Goal: Task Accomplishment & Management: Use online tool/utility

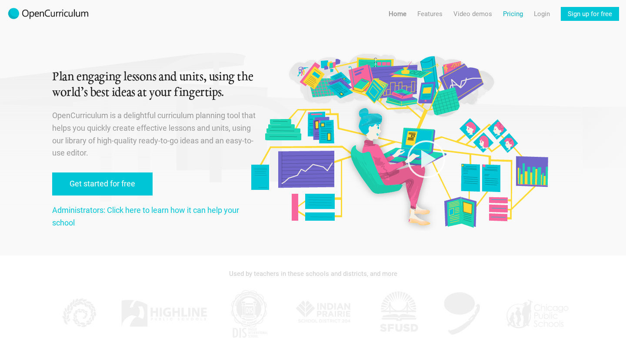
click at [510, 14] on link "Pricing" at bounding box center [513, 14] width 20 height 14
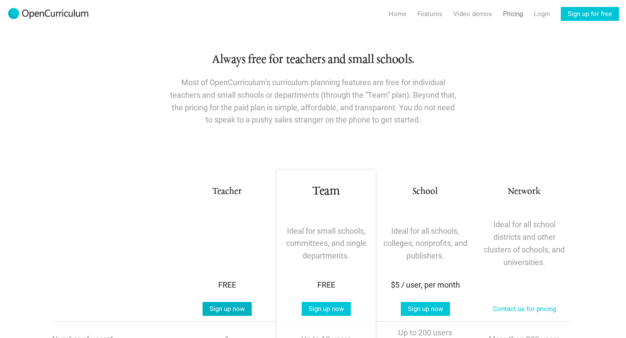
click at [225, 312] on link "Sign up now" at bounding box center [227, 309] width 49 height 14
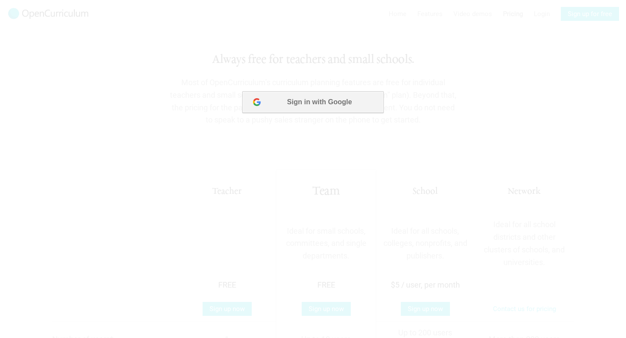
click at [305, 103] on button "Sign in with Google" at bounding box center [312, 102] width 141 height 22
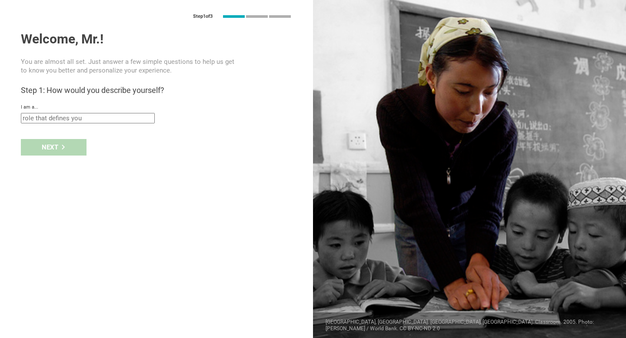
click at [82, 116] on input "text" at bounding box center [88, 118] width 134 height 10
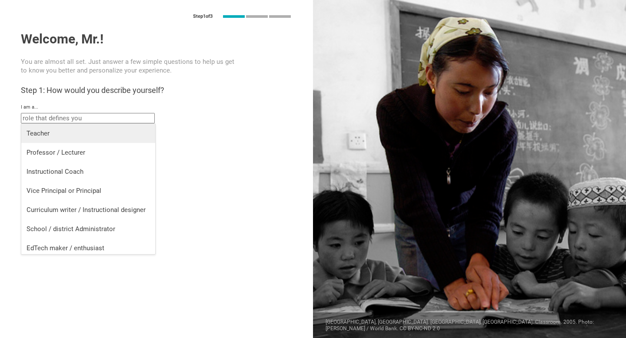
click at [43, 134] on div "Teacher" at bounding box center [88, 133] width 123 height 9
type input "Teacher"
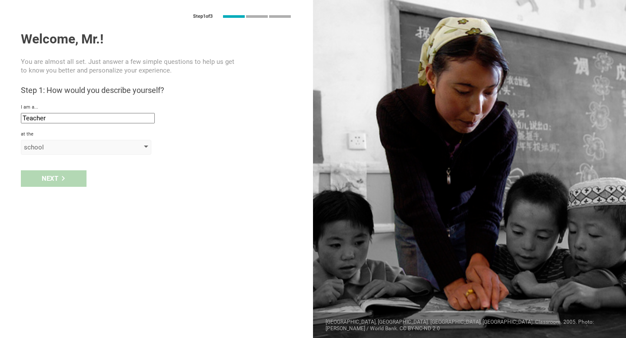
click at [44, 147] on div "school" at bounding box center [74, 147] width 100 height 9
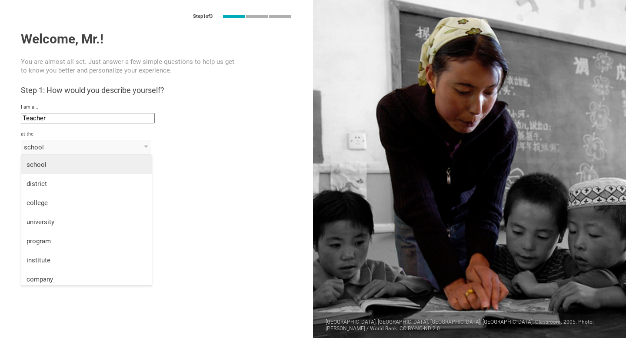
click at [38, 166] on div "school" at bounding box center [87, 164] width 120 height 9
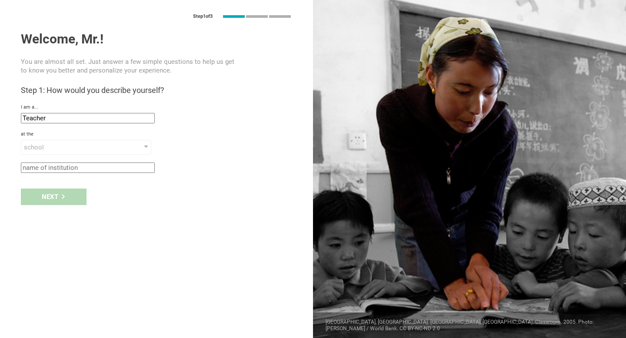
click at [38, 168] on input "text" at bounding box center [88, 168] width 134 height 10
type input "Trinity Academy for the Performing Arts"
click at [51, 196] on div "Next" at bounding box center [54, 197] width 66 height 17
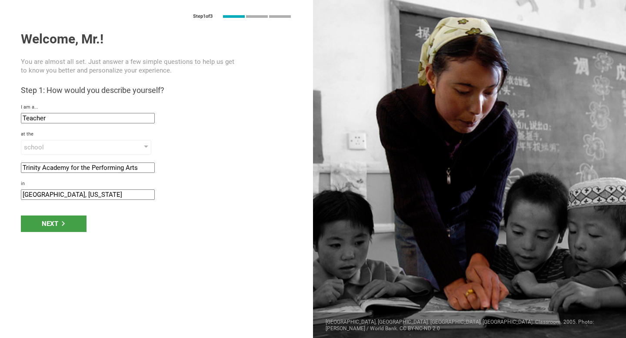
click at [71, 194] on input "[GEOGRAPHIC_DATA], [US_STATE]" at bounding box center [88, 194] width 134 height 10
type input "[GEOGRAPHIC_DATA], [US_STATE]"
click at [51, 227] on div "Next" at bounding box center [54, 224] width 66 height 17
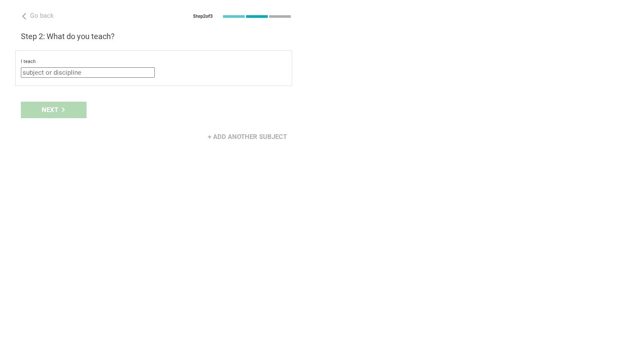
click at [38, 75] on input "text" at bounding box center [88, 72] width 134 height 10
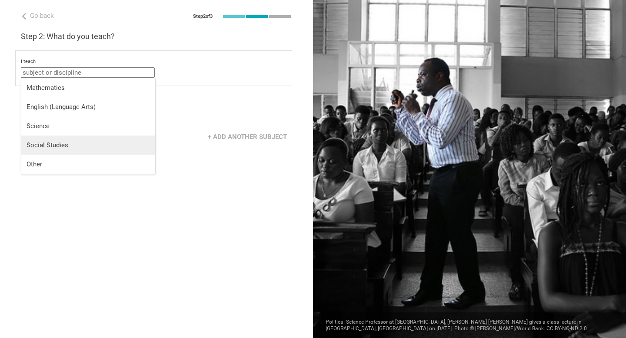
click at [47, 144] on div "Social Studies" at bounding box center [88, 145] width 123 height 9
type input "Social Studies"
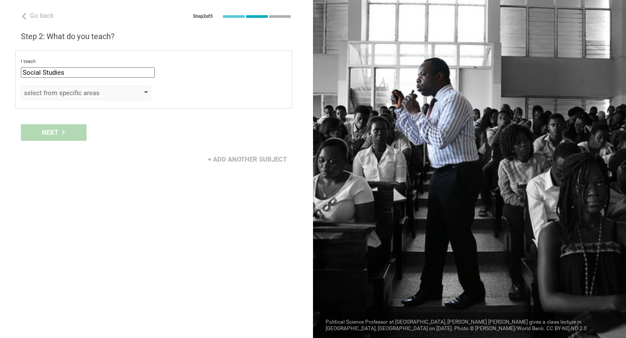
click at [67, 96] on div "select from specific areas" at bounding box center [74, 93] width 100 height 9
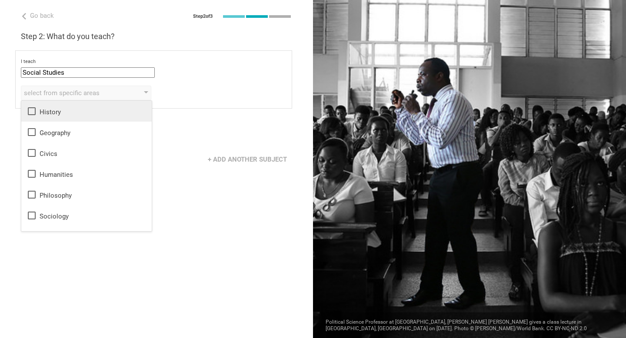
click at [51, 112] on div "History" at bounding box center [87, 111] width 120 height 10
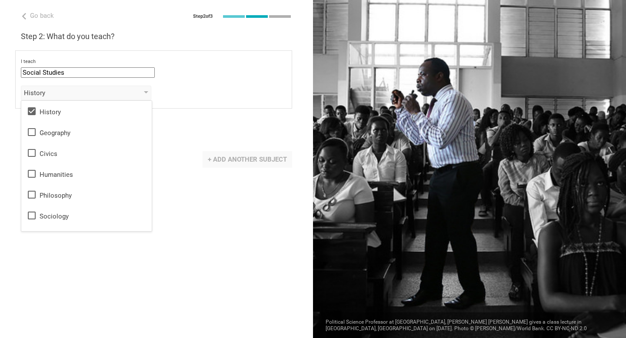
click at [224, 160] on div "+ Add another subject" at bounding box center [248, 159] width 90 height 17
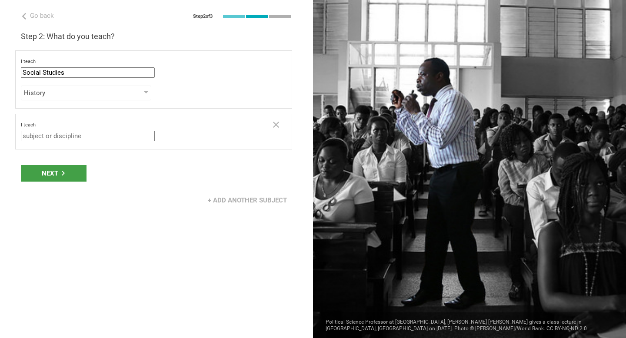
click at [113, 136] on input "text" at bounding box center [88, 136] width 134 height 10
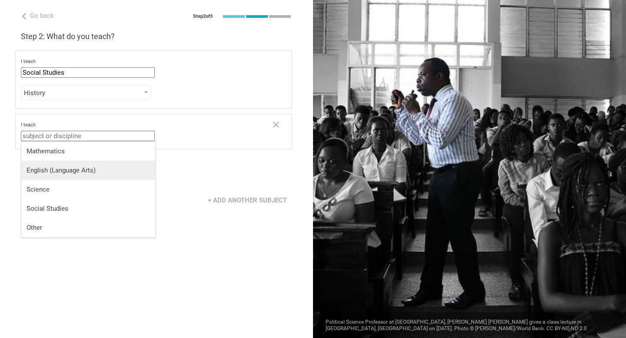
click at [60, 171] on div "English (Language Arts)" at bounding box center [88, 170] width 123 height 9
type input "English (Language Arts)"
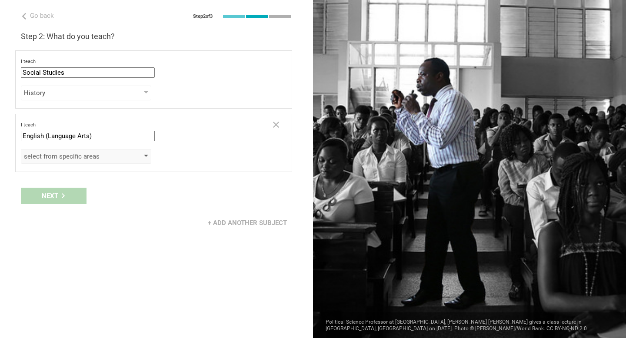
click at [73, 158] on div "select from specific areas" at bounding box center [74, 156] width 100 height 9
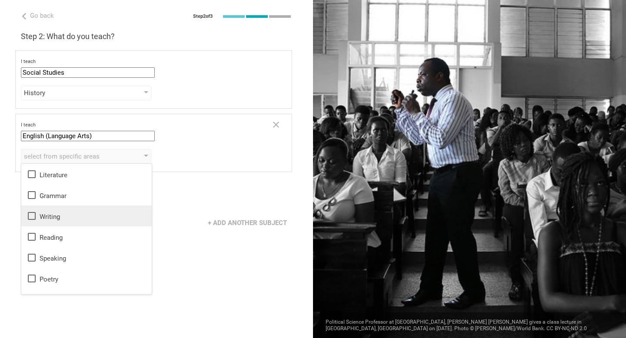
click at [34, 219] on icon at bounding box center [32, 216] width 10 height 10
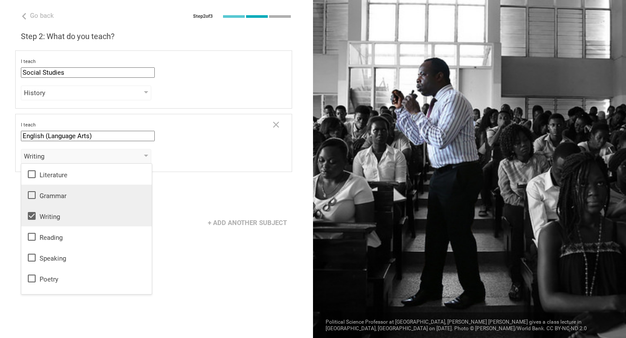
click at [32, 196] on icon at bounding box center [32, 195] width 10 height 10
click at [31, 237] on icon at bounding box center [32, 237] width 10 height 10
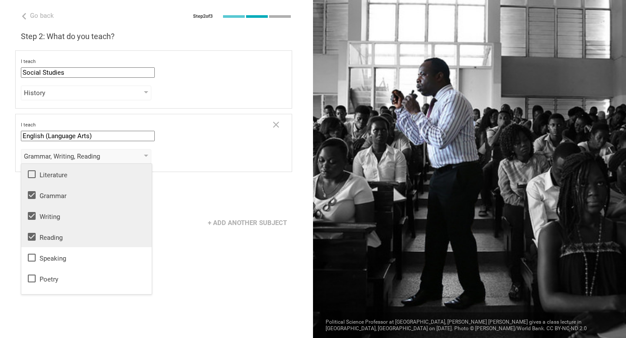
click at [31, 173] on icon at bounding box center [32, 174] width 10 height 10
click at [177, 207] on div "Next" at bounding box center [156, 196] width 313 height 27
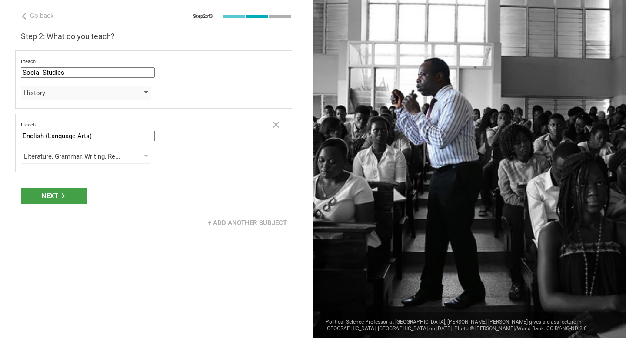
click at [86, 95] on div "History" at bounding box center [74, 93] width 100 height 9
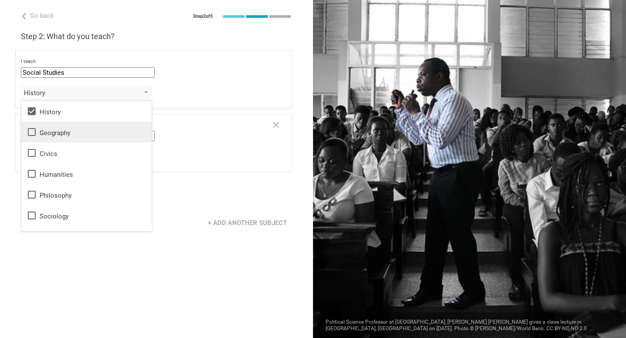
click at [28, 132] on icon at bounding box center [32, 132] width 8 height 8
click at [32, 174] on icon at bounding box center [32, 174] width 10 height 10
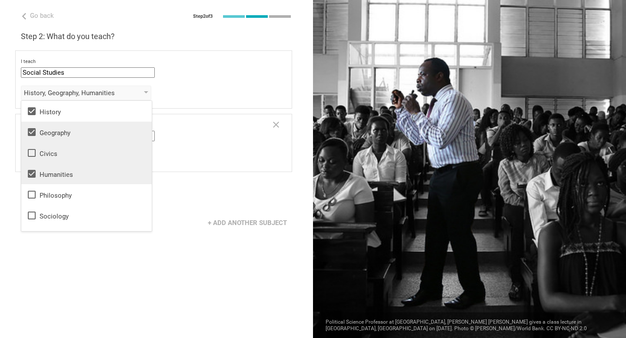
click at [33, 154] on icon at bounding box center [32, 153] width 10 height 10
click at [146, 248] on div "Go back Step 2 of 3 Welcome, Mr.! You are almost all set. Just answer a few sim…" at bounding box center [156, 169] width 313 height 338
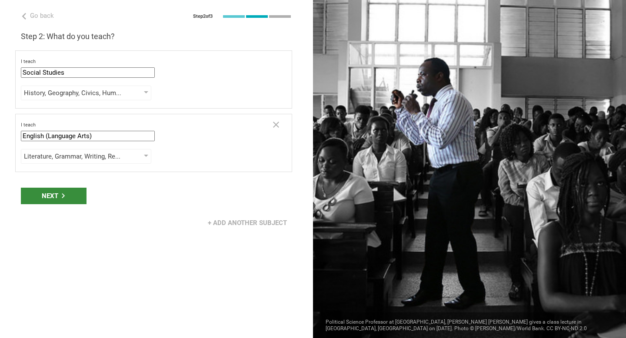
click at [52, 195] on div "Next" at bounding box center [54, 196] width 66 height 17
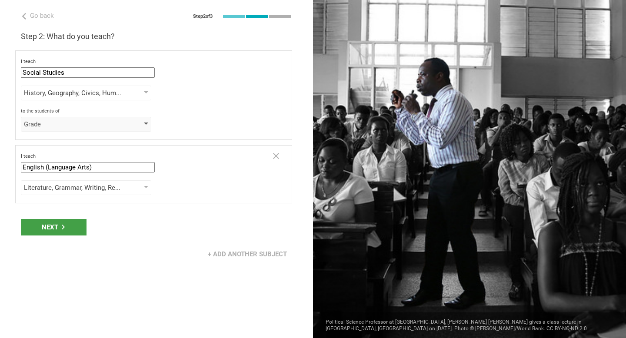
click at [148, 123] on div "Grade" at bounding box center [86, 124] width 130 height 15
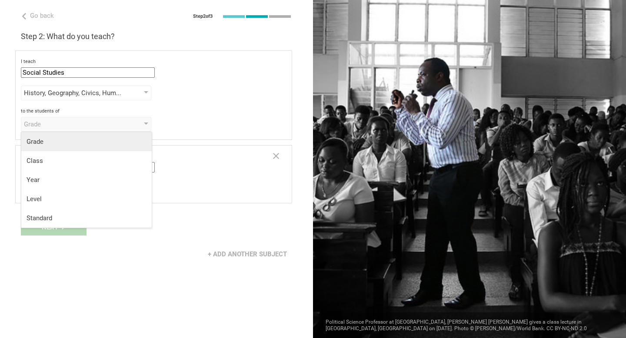
click at [39, 142] on div "Grade" at bounding box center [87, 141] width 120 height 9
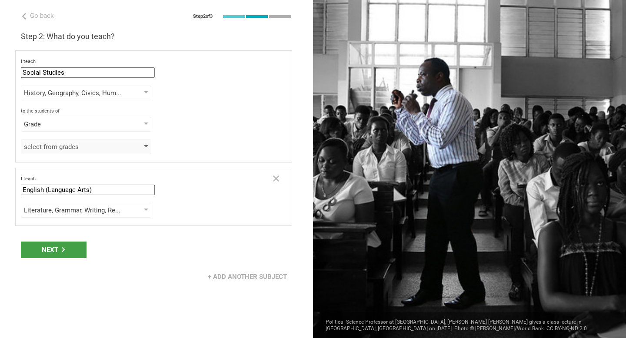
click at [39, 145] on div "select from grades" at bounding box center [74, 147] width 100 height 9
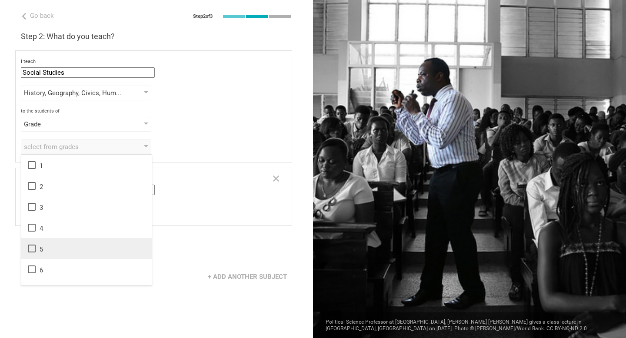
click at [33, 252] on icon at bounding box center [32, 249] width 8 height 8
click at [172, 247] on div "Next" at bounding box center [156, 249] width 313 height 27
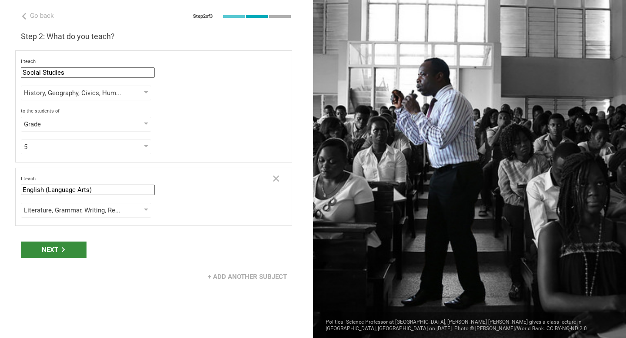
click at [53, 255] on div "Next" at bounding box center [54, 250] width 66 height 17
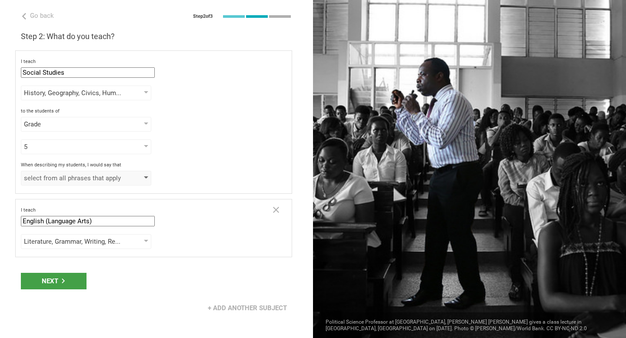
click at [67, 178] on div "select from all phrases that apply" at bounding box center [74, 178] width 100 height 9
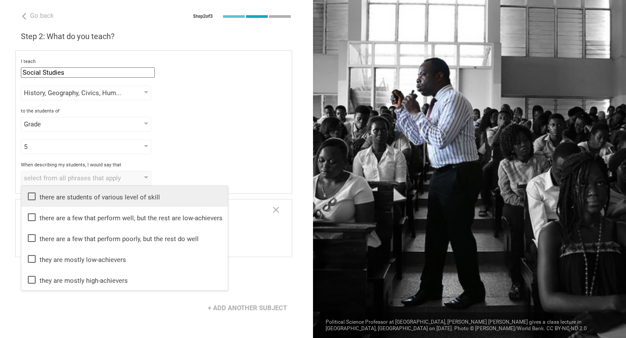
click at [32, 196] on icon at bounding box center [32, 196] width 10 height 10
click at [89, 312] on div "+ Add another subject" at bounding box center [156, 308] width 313 height 27
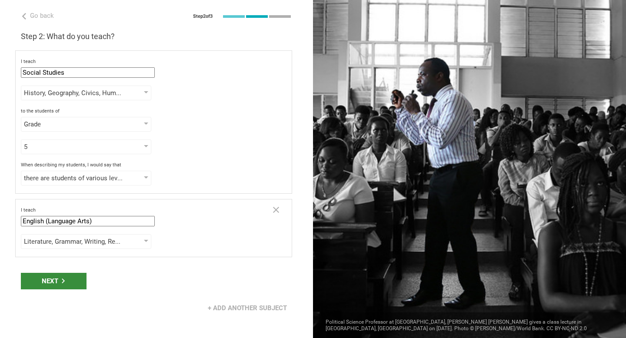
click at [56, 278] on div "Next" at bounding box center [54, 281] width 66 height 17
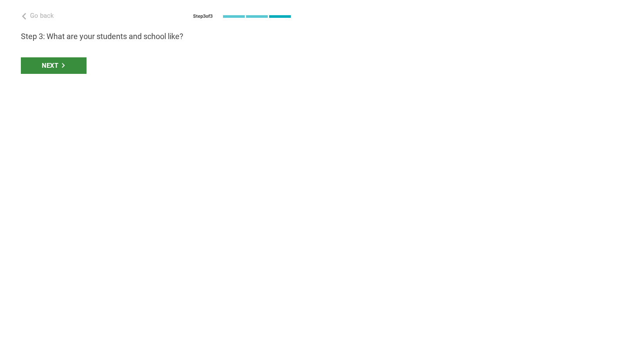
click at [63, 66] on icon at bounding box center [63, 65] width 5 height 5
click at [56, 62] on div "Next" at bounding box center [54, 65] width 66 height 17
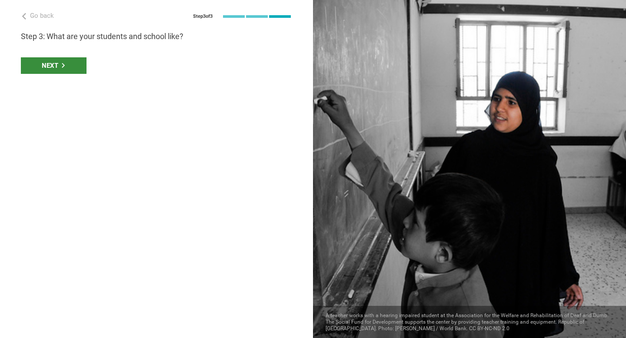
click at [57, 65] on div "Next" at bounding box center [54, 65] width 66 height 17
click at [56, 65] on div "Next" at bounding box center [54, 65] width 66 height 17
click at [37, 18] on span "Go back" at bounding box center [42, 16] width 24 height 8
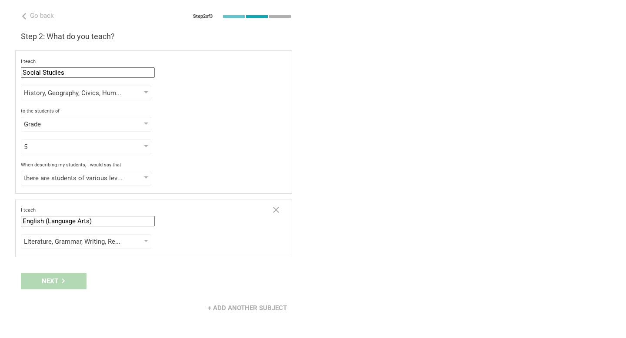
click at [249, 226] on div "I teach English (Language Arts) Mathematics English (Language Arts) Science Soc…" at bounding box center [153, 228] width 277 height 58
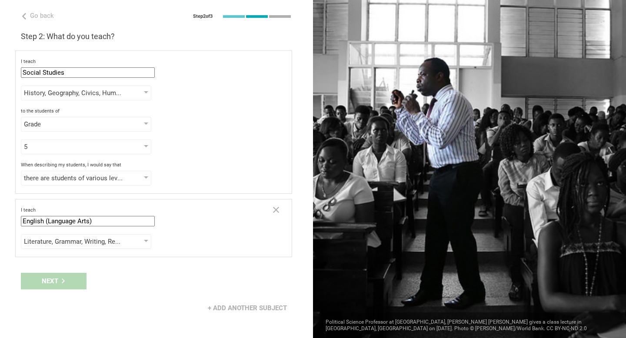
click at [375, 166] on div at bounding box center [469, 169] width 313 height 338
click at [42, 283] on div "Next" at bounding box center [156, 281] width 313 height 27
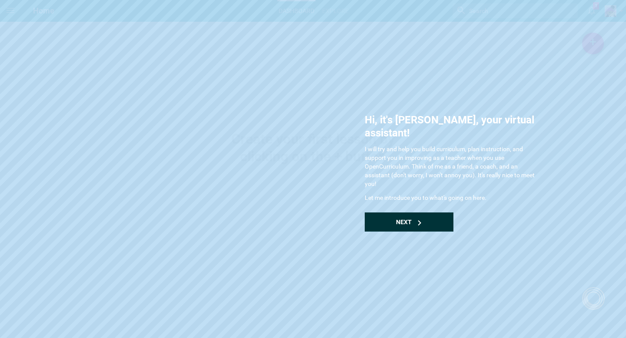
click at [392, 213] on div "Next" at bounding box center [409, 222] width 89 height 19
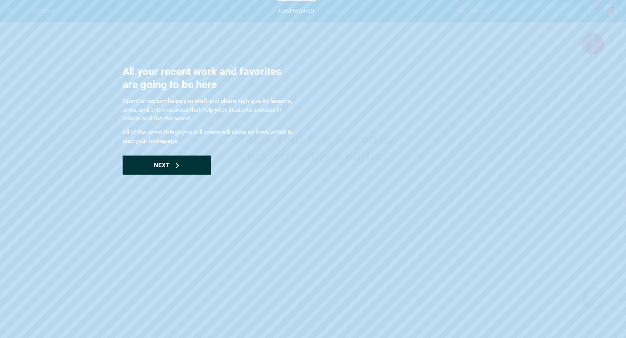
click at [155, 163] on span "Next" at bounding box center [162, 165] width 16 height 7
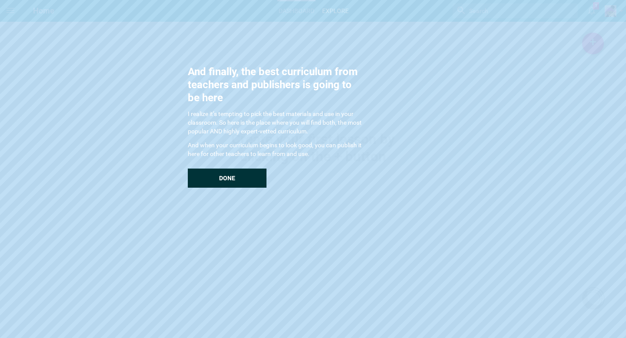
click at [229, 184] on div "Done" at bounding box center [227, 178] width 79 height 19
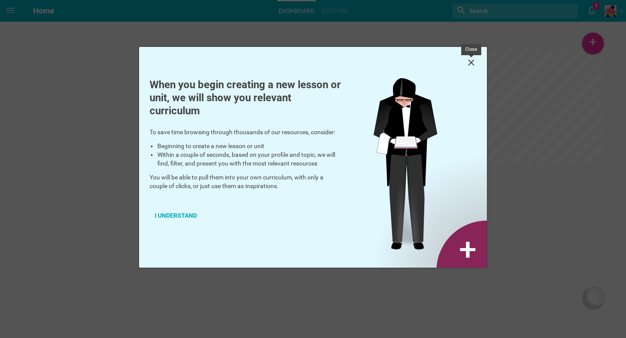
click at [470, 63] on icon at bounding box center [471, 62] width 10 height 10
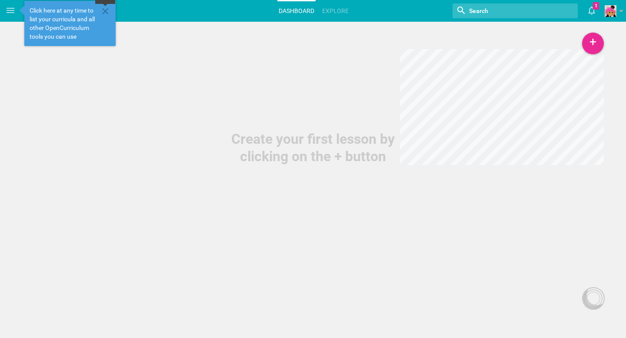
click at [106, 10] on icon at bounding box center [105, 11] width 10 height 10
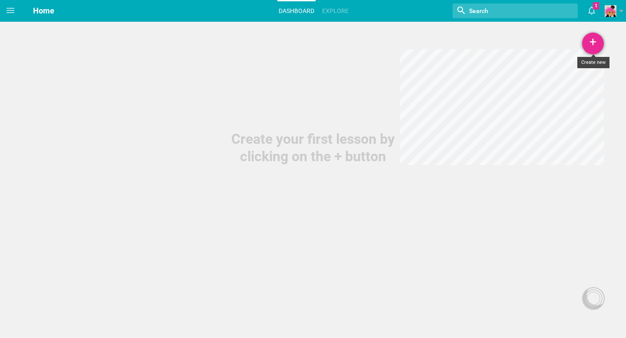
click at [590, 41] on div "+" at bounding box center [593, 44] width 22 height 22
click at [562, 106] on link "Course" at bounding box center [570, 105] width 65 height 19
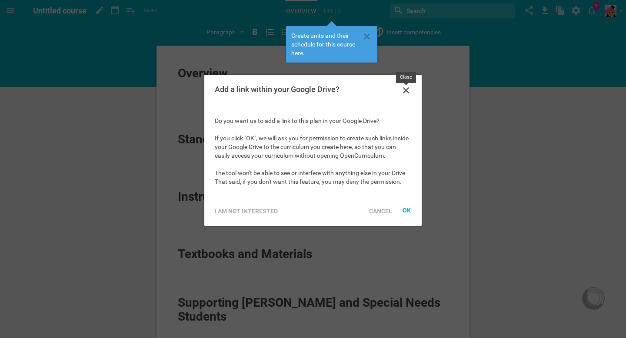
click at [407, 90] on icon at bounding box center [406, 90] width 10 height 10
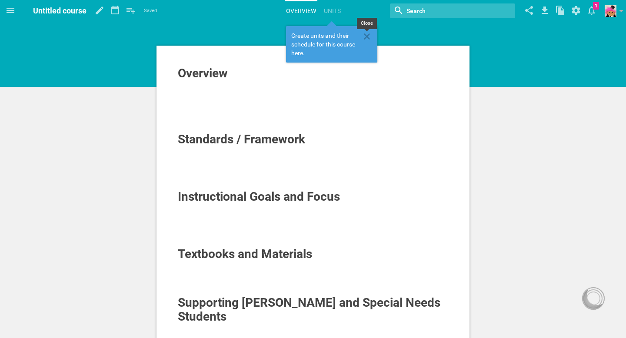
click at [367, 35] on icon at bounding box center [367, 36] width 6 height 6
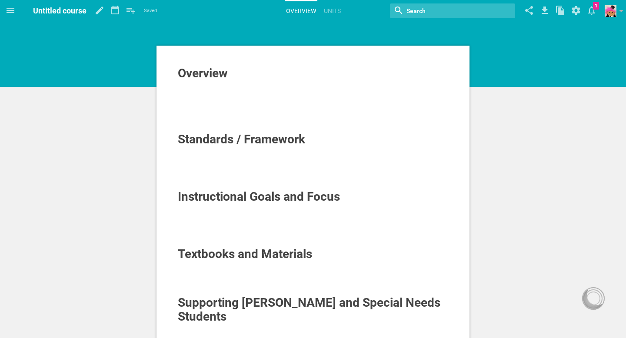
click at [241, 130] on div at bounding box center [313, 128] width 271 height 9
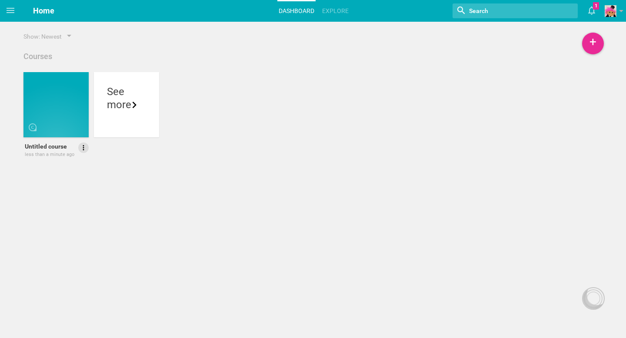
click at [81, 150] on icon at bounding box center [84, 148] width 8 height 8
click at [63, 192] on link "Delete" at bounding box center [59, 193] width 60 height 21
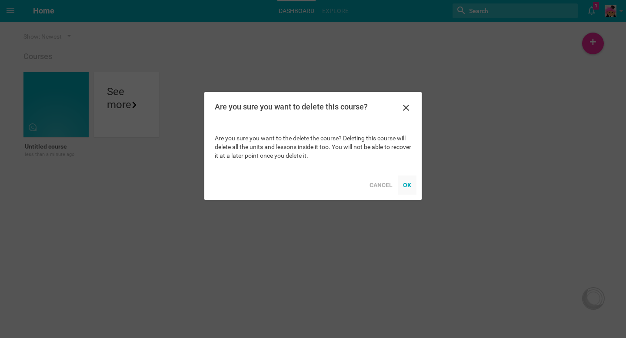
click at [408, 184] on div "OK" at bounding box center [407, 185] width 19 height 19
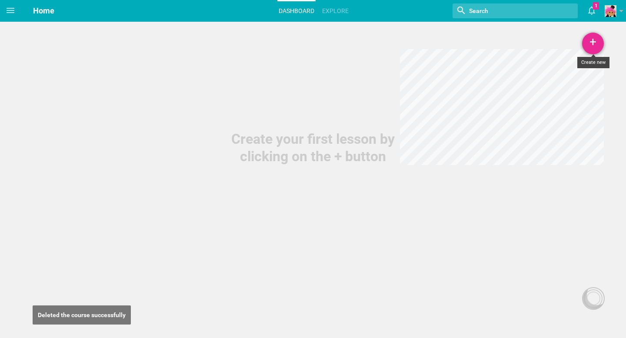
click at [593, 43] on div "+" at bounding box center [593, 44] width 22 height 22
click at [564, 85] on link "Unit" at bounding box center [570, 86] width 65 height 19
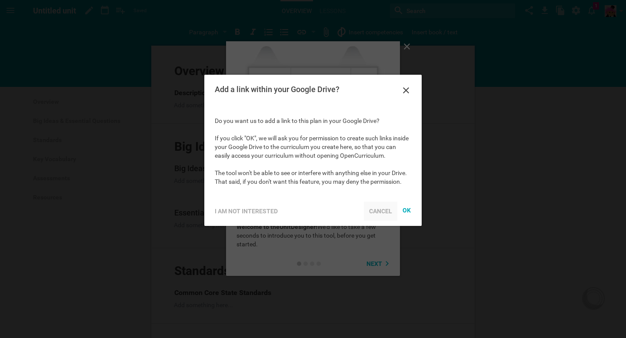
click at [382, 211] on div "Cancel" at bounding box center [380, 211] width 33 height 19
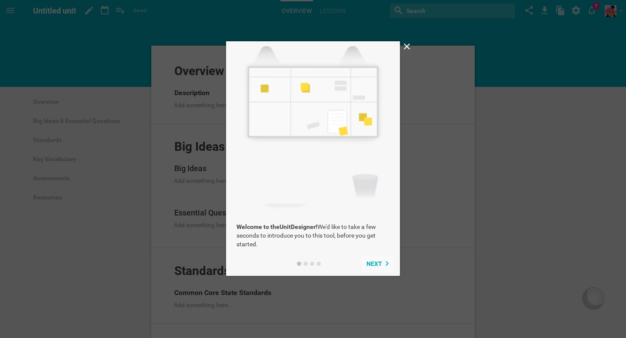
click at [376, 263] on span "Next" at bounding box center [374, 263] width 16 height 7
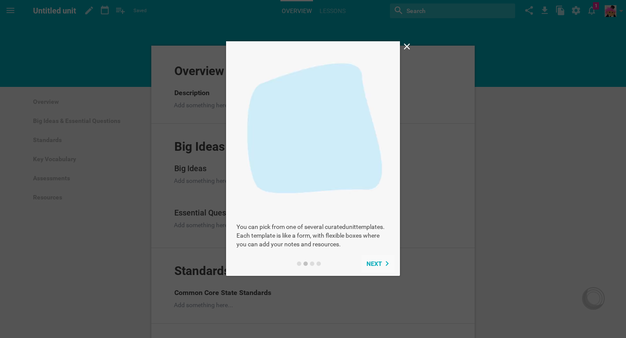
click at [376, 263] on span "Next" at bounding box center [374, 263] width 16 height 7
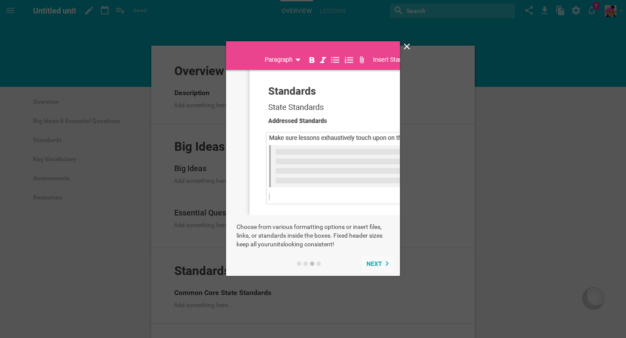
click at [376, 263] on span "Next" at bounding box center [374, 263] width 16 height 7
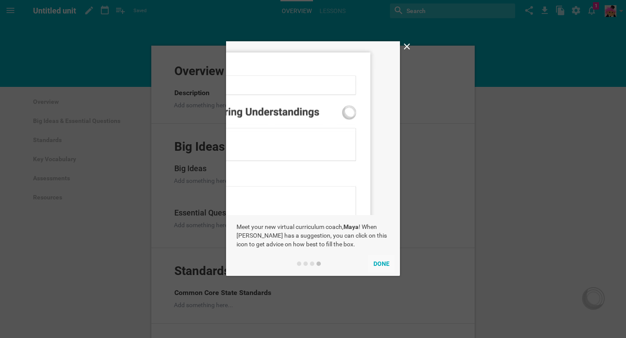
click at [377, 265] on button "Done" at bounding box center [381, 263] width 27 height 17
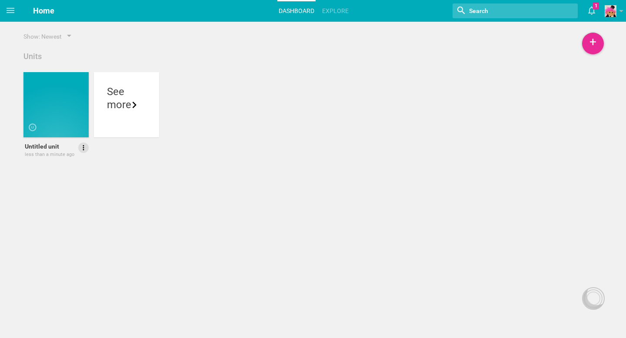
click at [82, 146] on icon at bounding box center [84, 148] width 8 height 8
click at [60, 197] on link "Delete" at bounding box center [59, 193] width 60 height 21
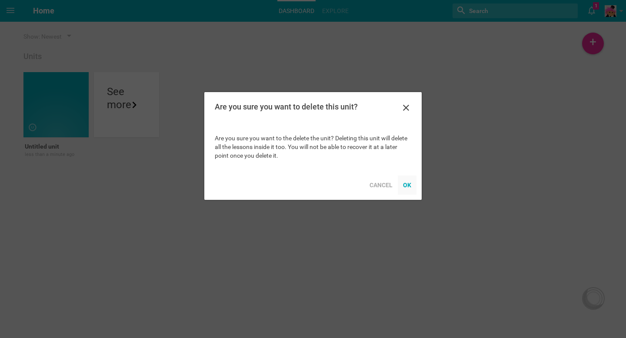
click at [408, 186] on div "OK" at bounding box center [407, 185] width 19 height 19
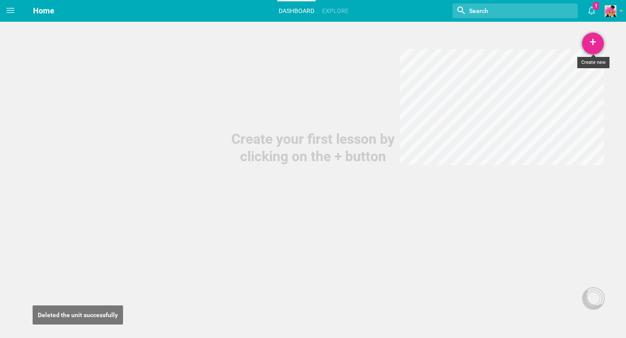
click at [591, 42] on div "+" at bounding box center [593, 44] width 22 height 22
click at [565, 66] on link "Lesson" at bounding box center [570, 67] width 65 height 19
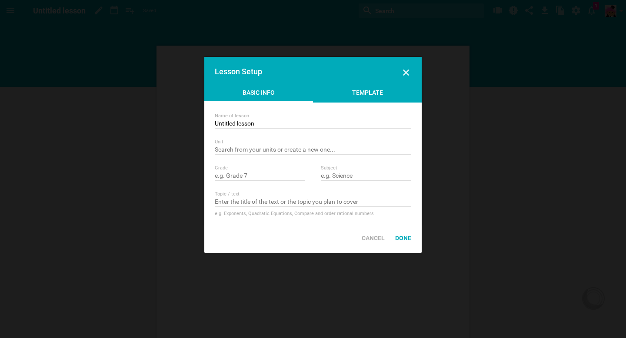
click at [369, 95] on div "Template" at bounding box center [367, 94] width 109 height 13
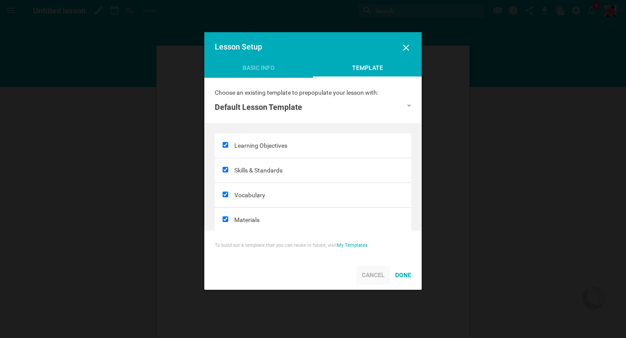
click at [370, 276] on div "Cancel" at bounding box center [372, 275] width 33 height 19
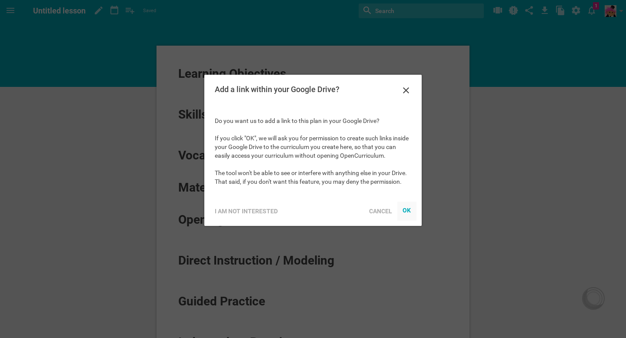
click at [409, 208] on div "OK" at bounding box center [406, 210] width 9 height 7
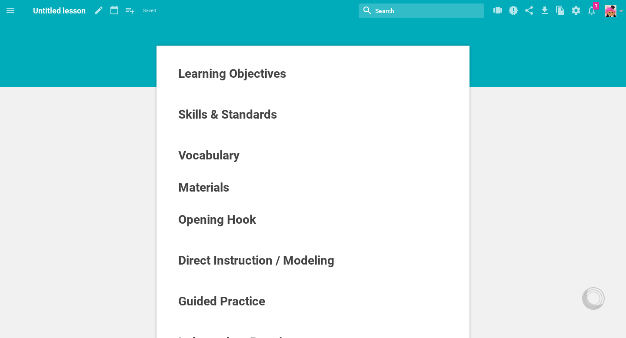
click at [66, 160] on div "Learning Objectives Skills & Standards Vocabulary Materials Opening Hook Direct…" at bounding box center [313, 336] width 626 height 672
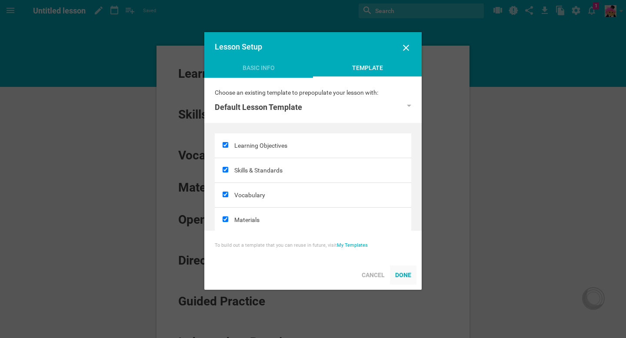
click at [405, 276] on div "Done" at bounding box center [403, 275] width 27 height 19
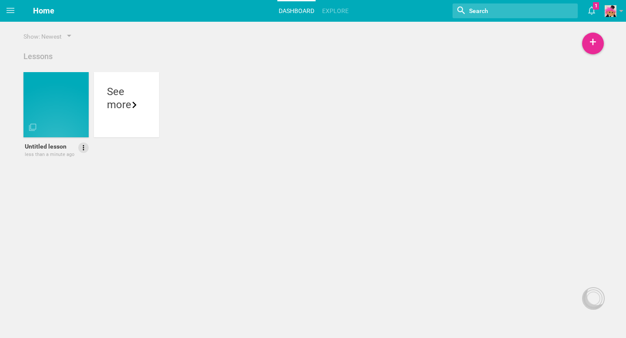
click at [85, 148] on icon at bounding box center [84, 148] width 8 height 8
click at [55, 193] on link "Delete" at bounding box center [59, 193] width 60 height 21
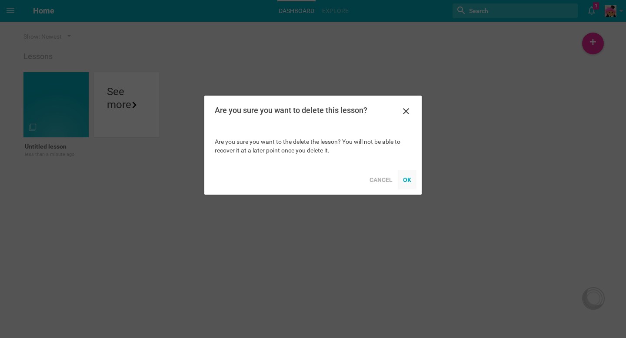
click at [409, 179] on div "OK" at bounding box center [407, 179] width 19 height 19
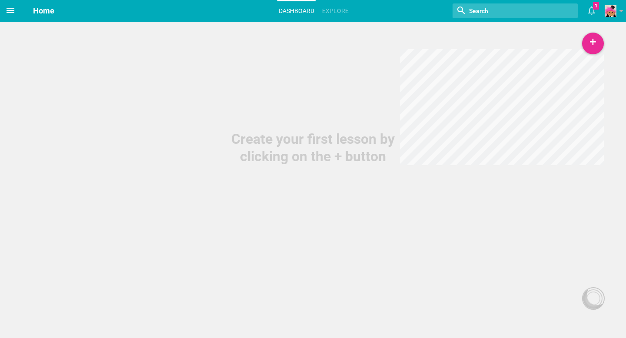
click at [11, 10] on icon at bounding box center [11, 10] width 8 height 5
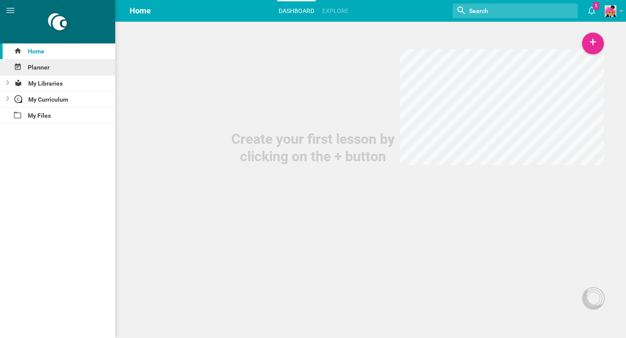
click at [37, 66] on div "Planner" at bounding box center [57, 68] width 115 height 16
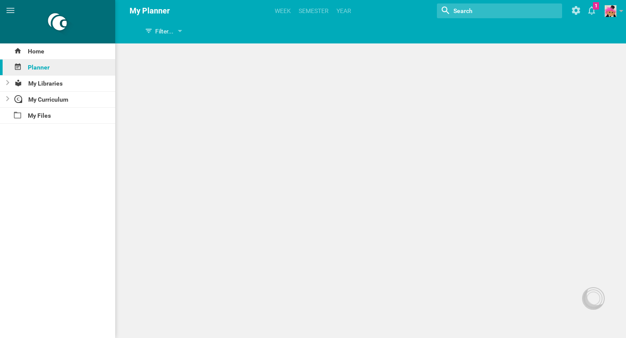
click at [37, 66] on div "Planner" at bounding box center [57, 68] width 115 height 16
click at [279, 11] on link "Week" at bounding box center [282, 10] width 19 height 19
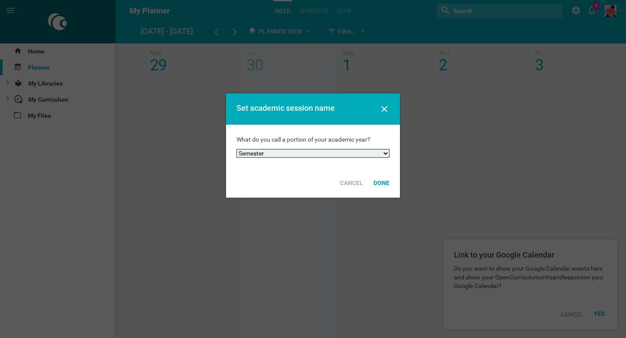
click at [282, 155] on select "Semester Term Quarter Session Period Trimester Other" at bounding box center [312, 153] width 153 height 9
select select "quarter"
click at [236, 149] on select "Semester Term Quarter Session Period Trimester Other" at bounding box center [312, 153] width 153 height 9
click at [385, 185] on div "Done" at bounding box center [381, 182] width 27 height 19
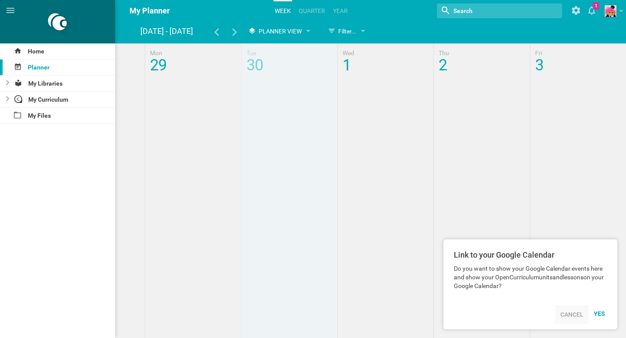
click at [577, 314] on div "Cancel" at bounding box center [571, 314] width 33 height 19
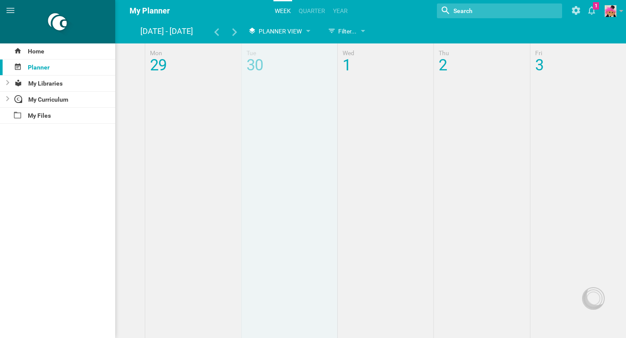
click at [179, 69] on div at bounding box center [373, 59] width 506 height 33
